Goal: Navigation & Orientation: Find specific page/section

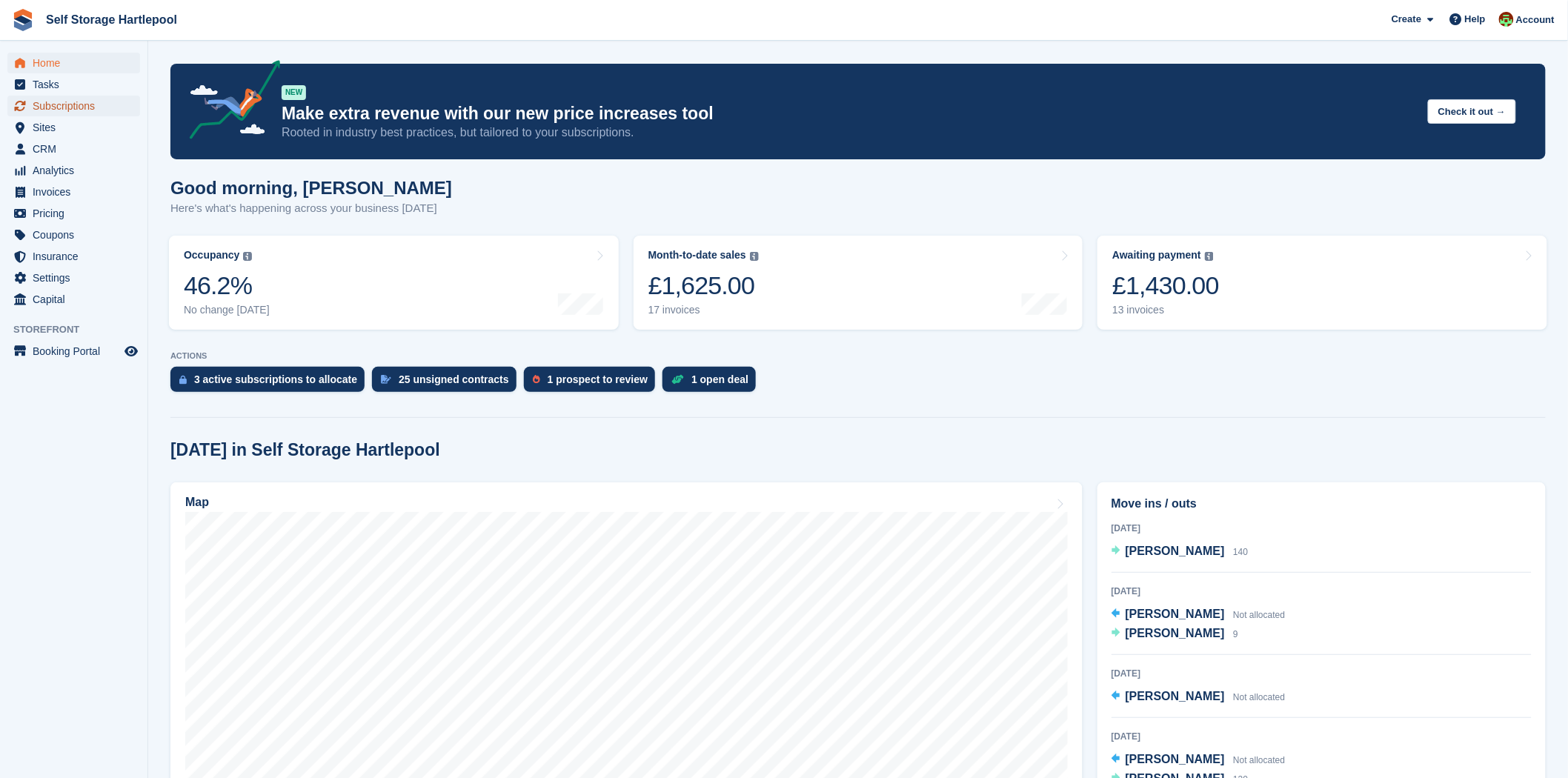
click at [85, 104] on span "Subscriptions" at bounding box center [77, 105] width 89 height 21
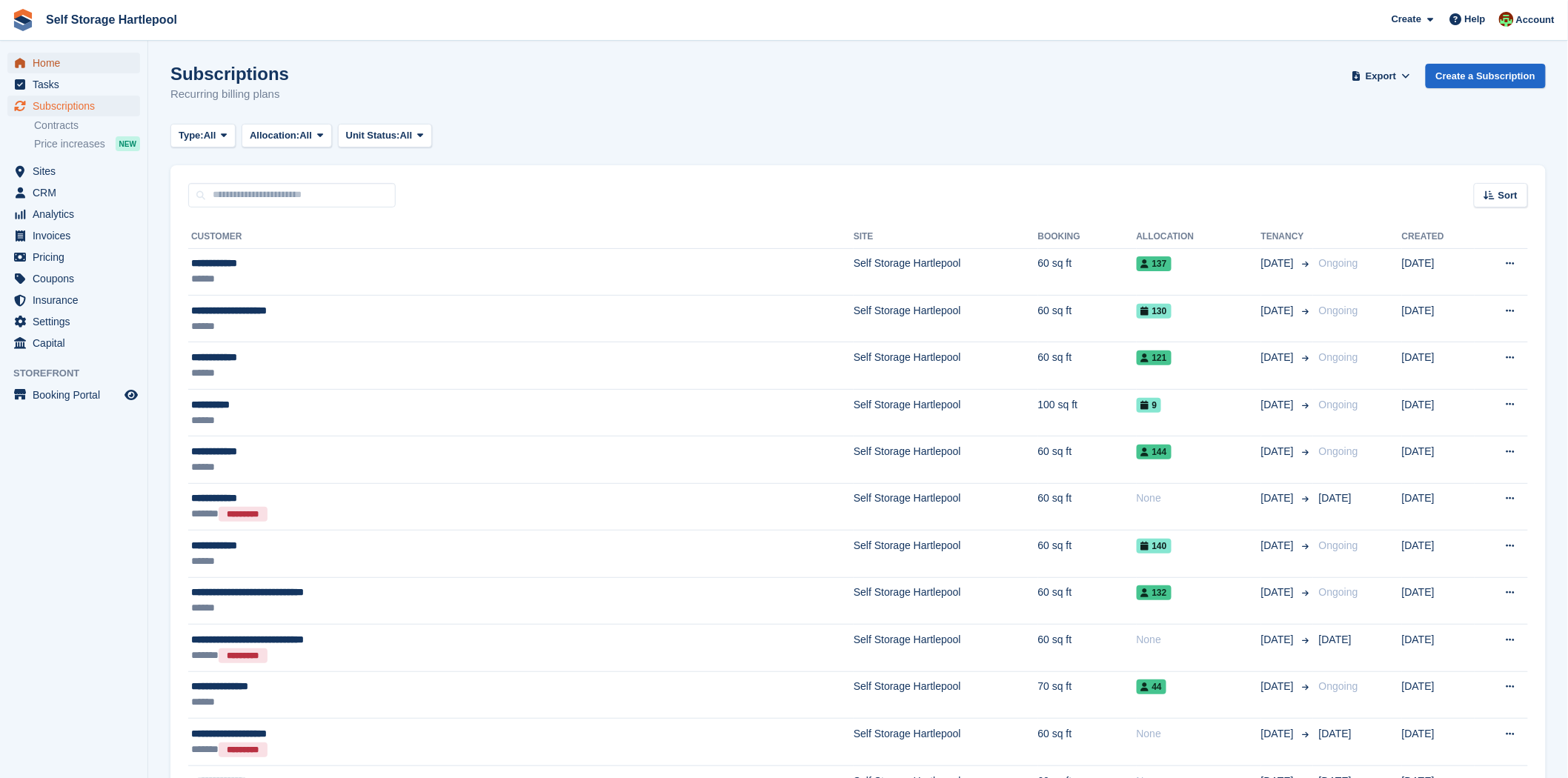
click at [86, 65] on span "Home" at bounding box center [77, 63] width 89 height 21
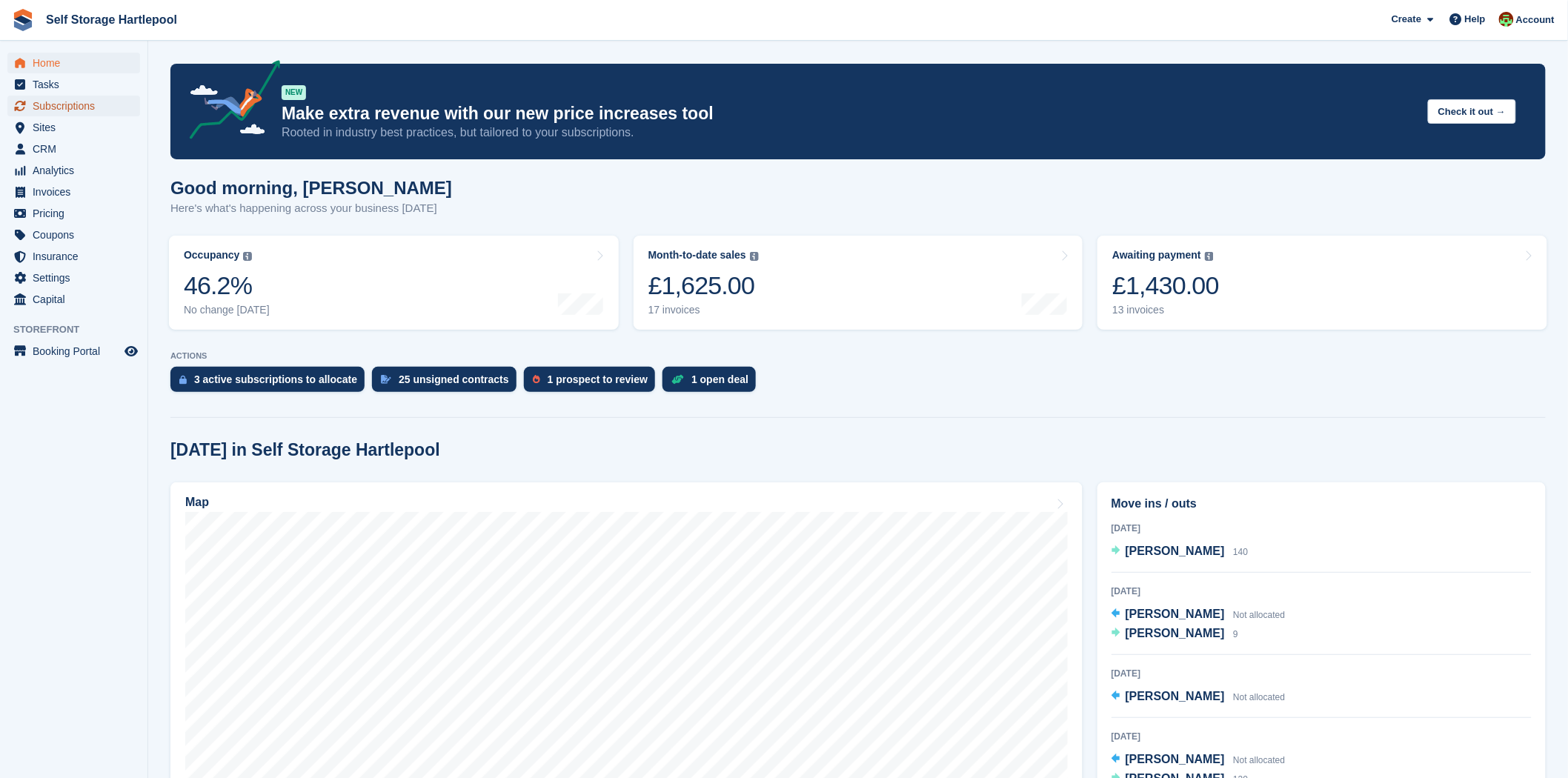
click at [89, 100] on span "Subscriptions" at bounding box center [77, 105] width 89 height 21
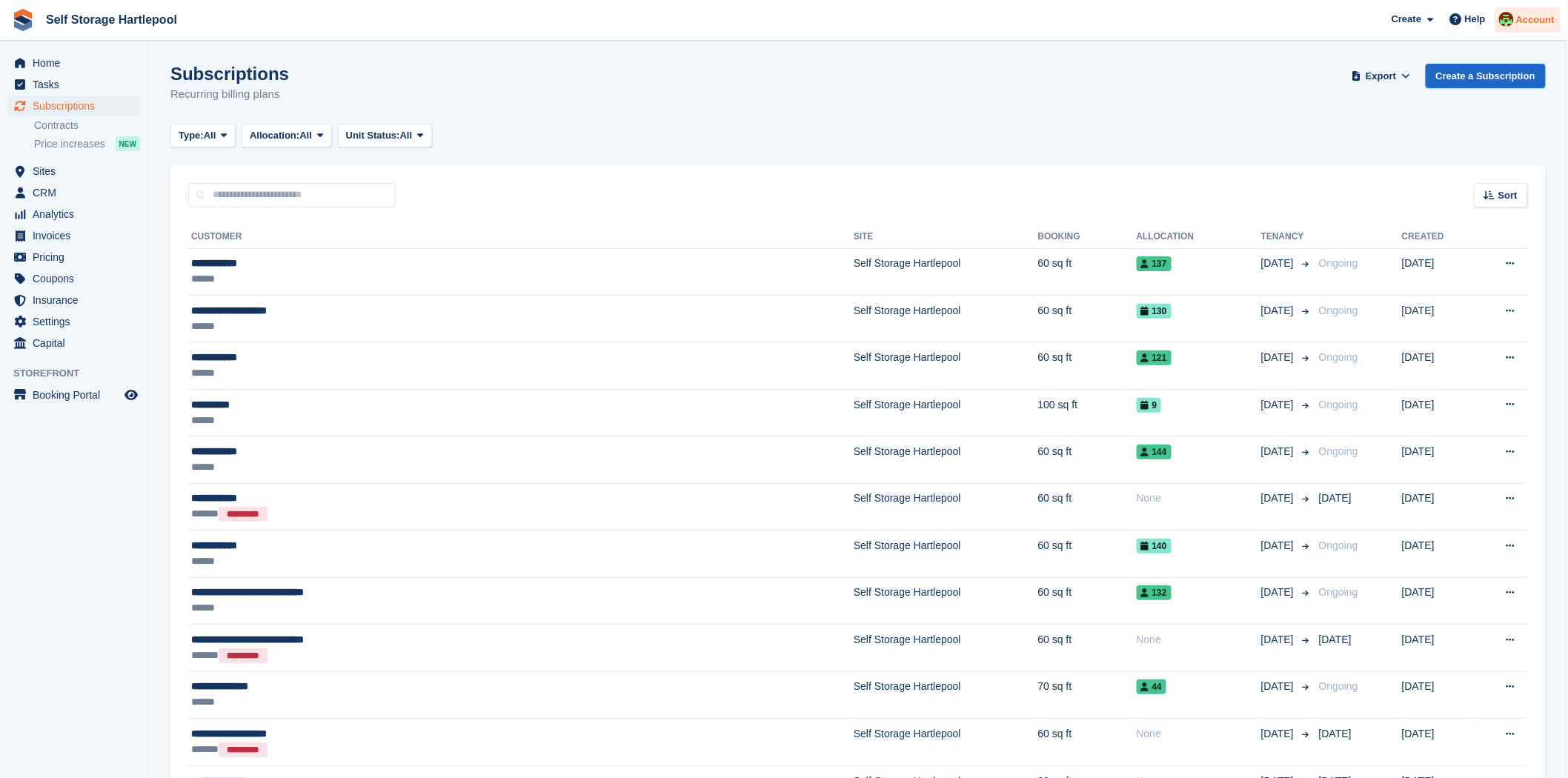
click at [1528, 13] on span "Account" at bounding box center [1535, 20] width 39 height 15
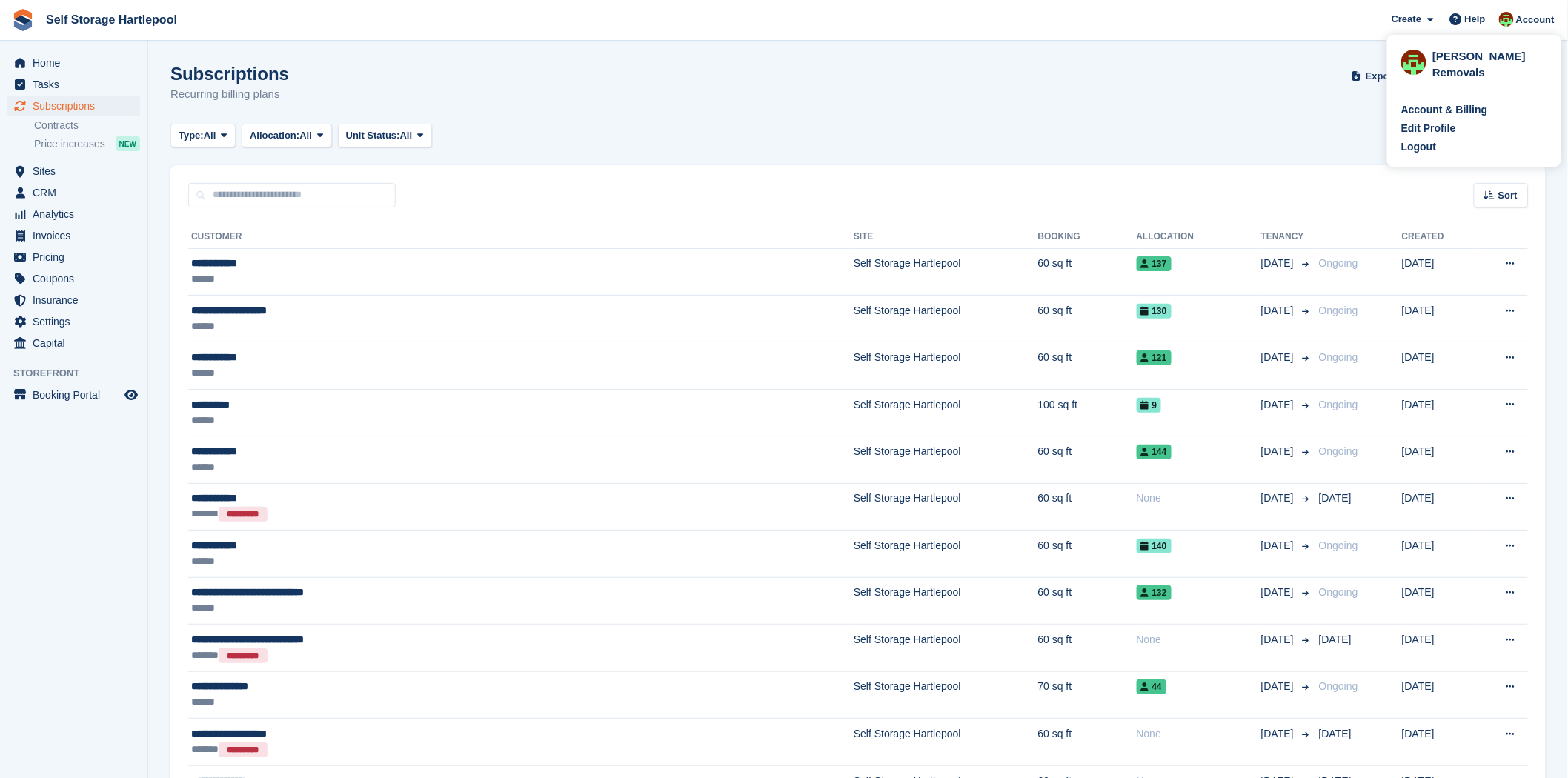
click at [1109, 87] on div "Subscriptions Recurring billing plans Export Export Subscriptions Export a CSV …" at bounding box center [858, 92] width 1375 height 58
click at [64, 61] on span "Home" at bounding box center [77, 63] width 89 height 21
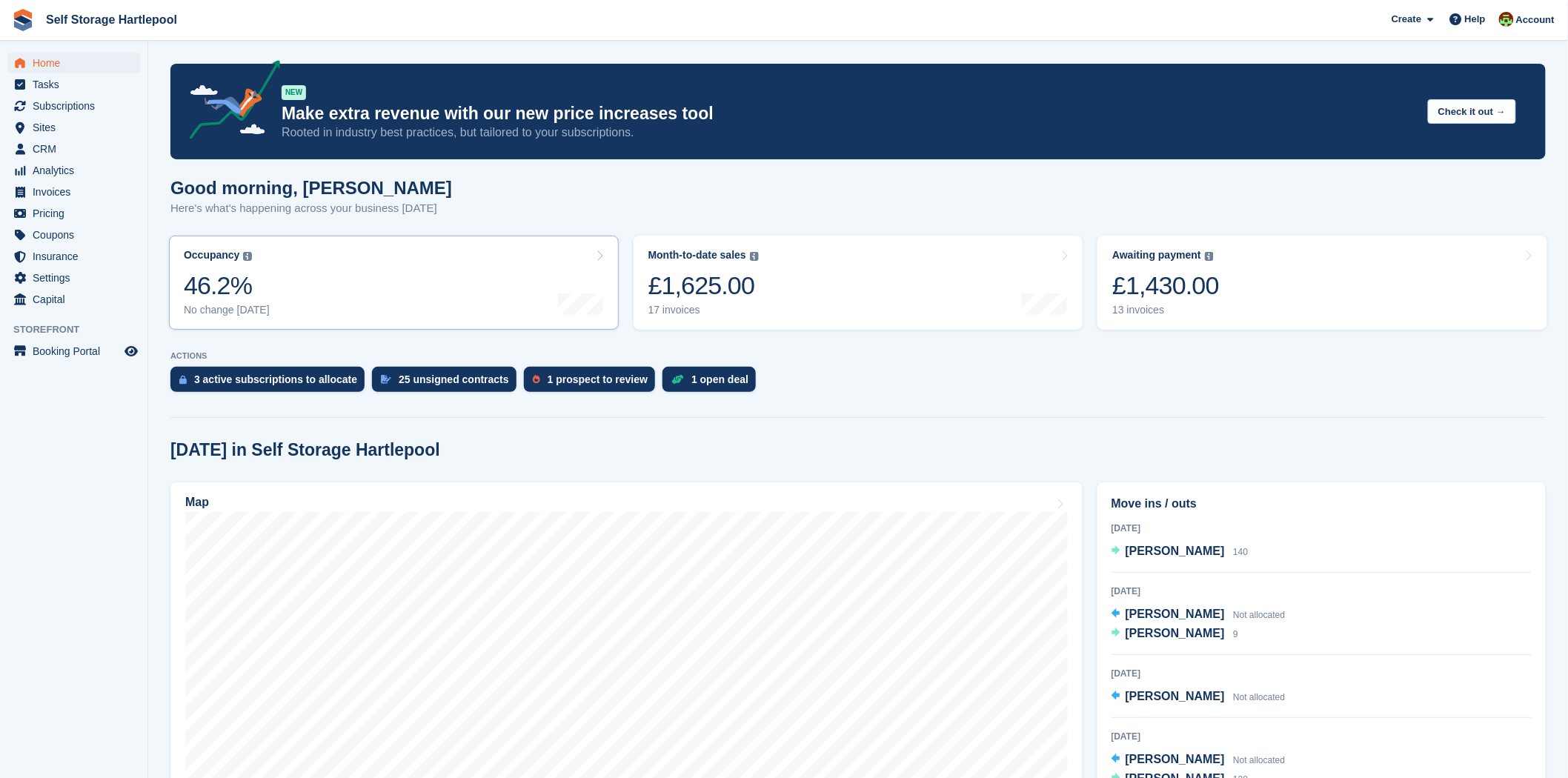
click at [558, 272] on div at bounding box center [581, 283] width 46 height 67
